Goal: Information Seeking & Learning: Learn about a topic

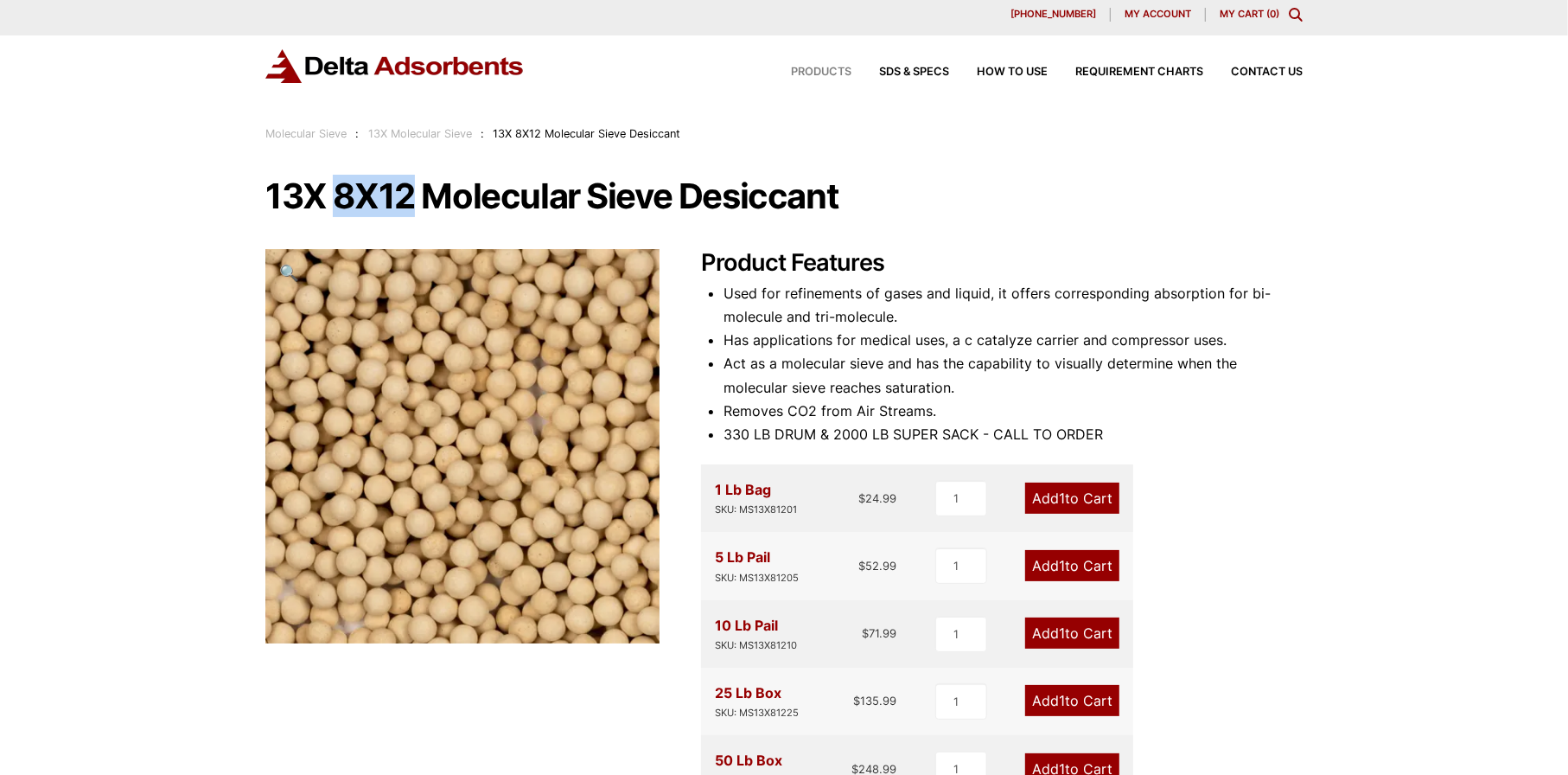
click at [826, 71] on span "Products" at bounding box center [822, 71] width 61 height 11
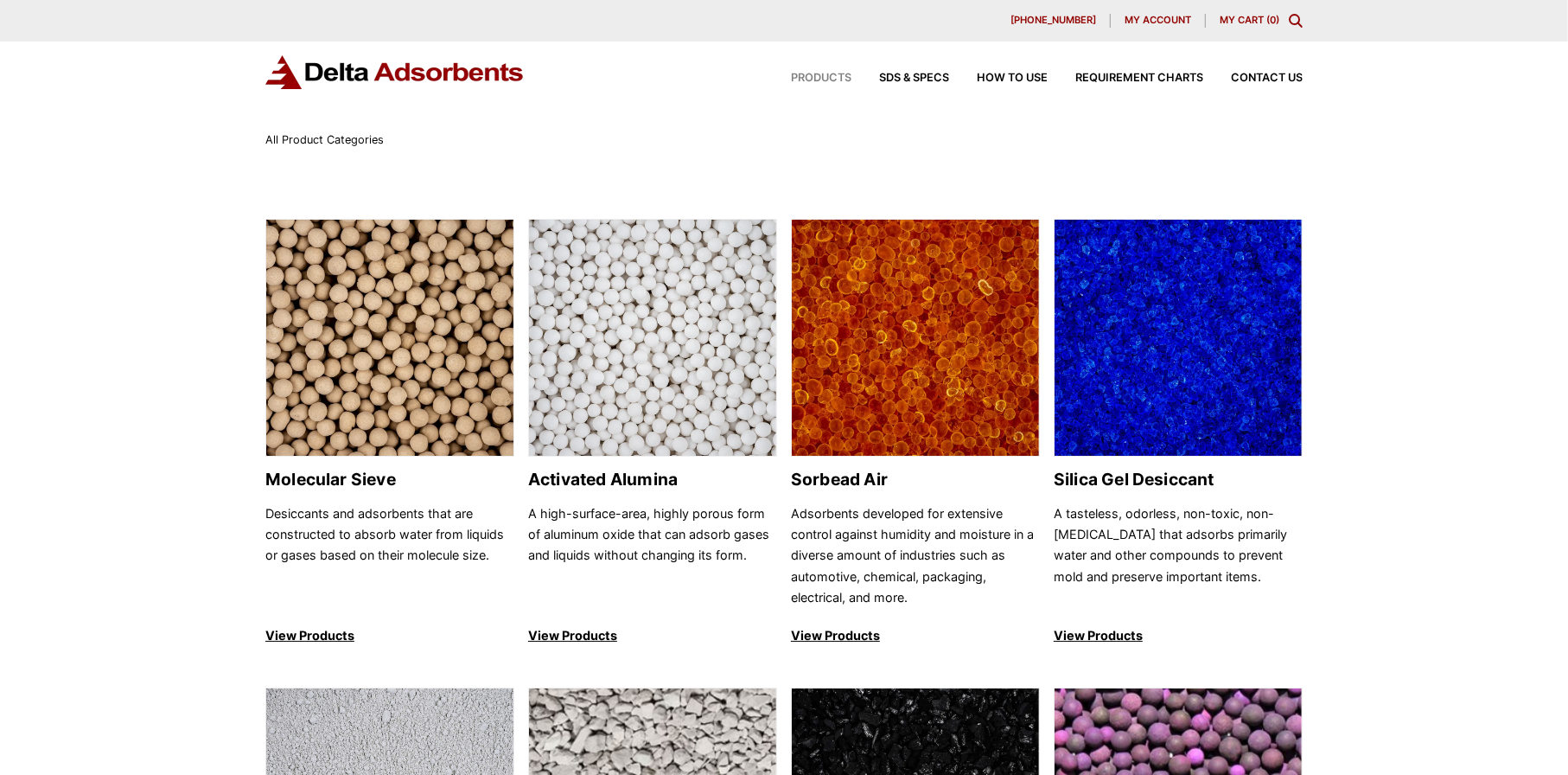
click at [1291, 20] on icon "Toggle Modal Content" at bounding box center [1296, 21] width 14 height 14
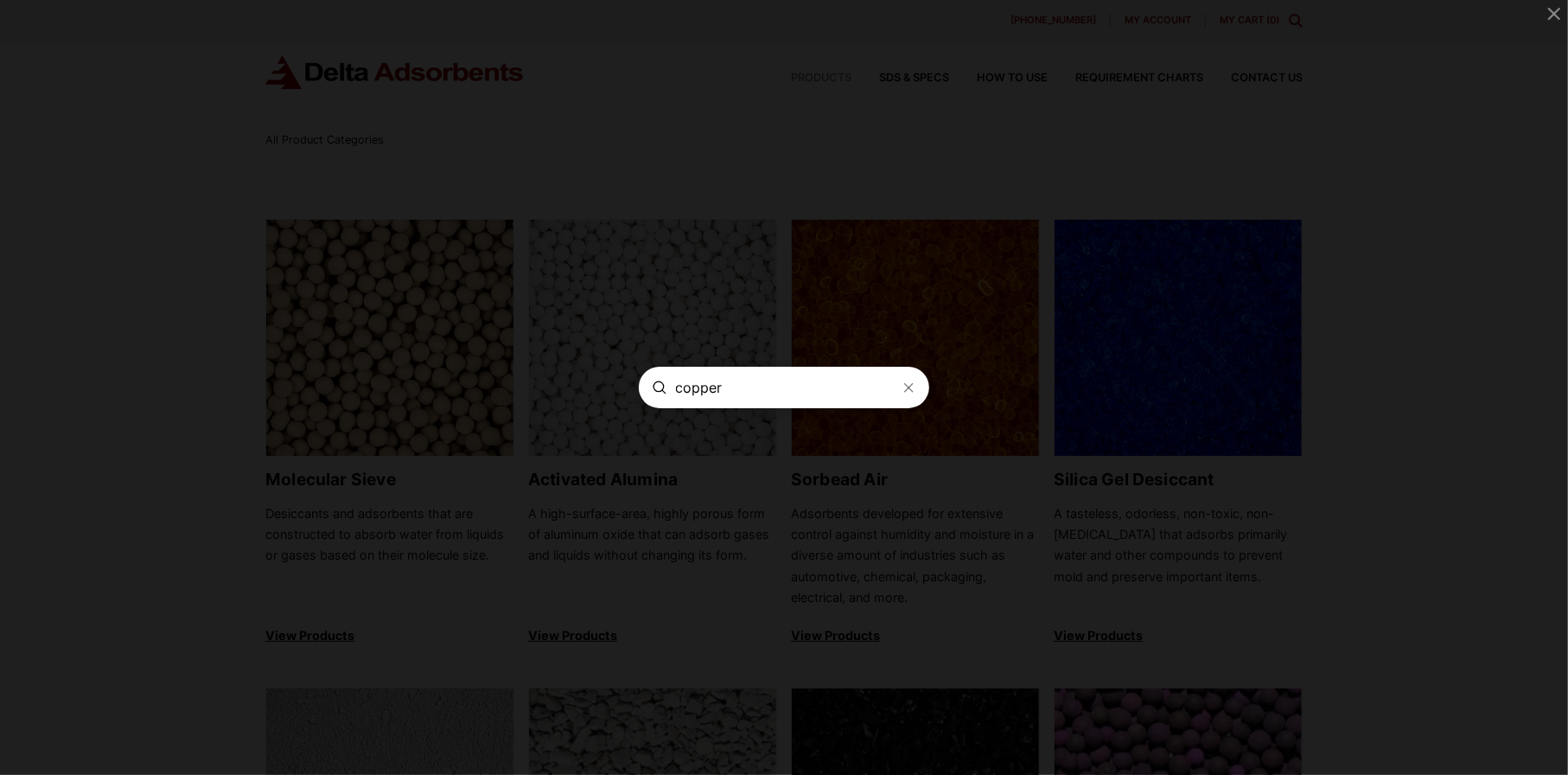
type input "copper"
click at [903, 388] on form "Search copper Submit Clear" at bounding box center [784, 388] width 290 height 42
click at [902, 391] on icon "Modal Content" at bounding box center [909, 388] width 14 height 14
